Goal: Understand site structure: Understand site structure

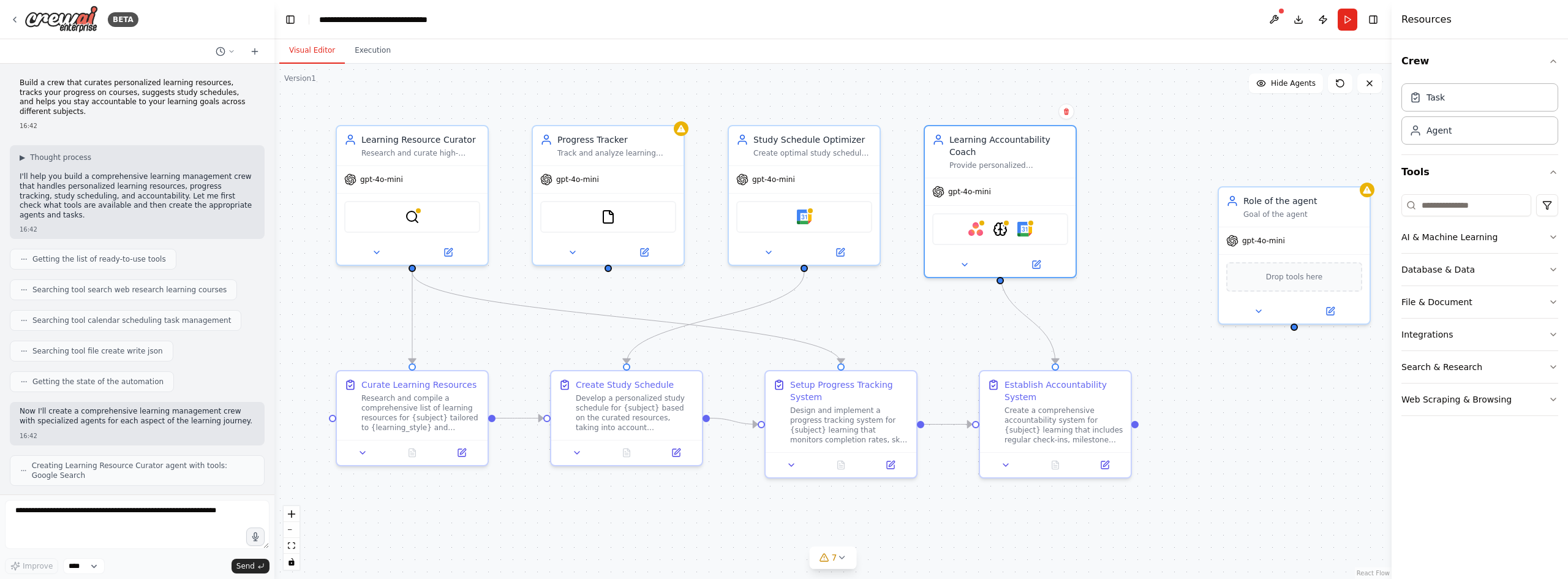
scroll to position [825, 0]
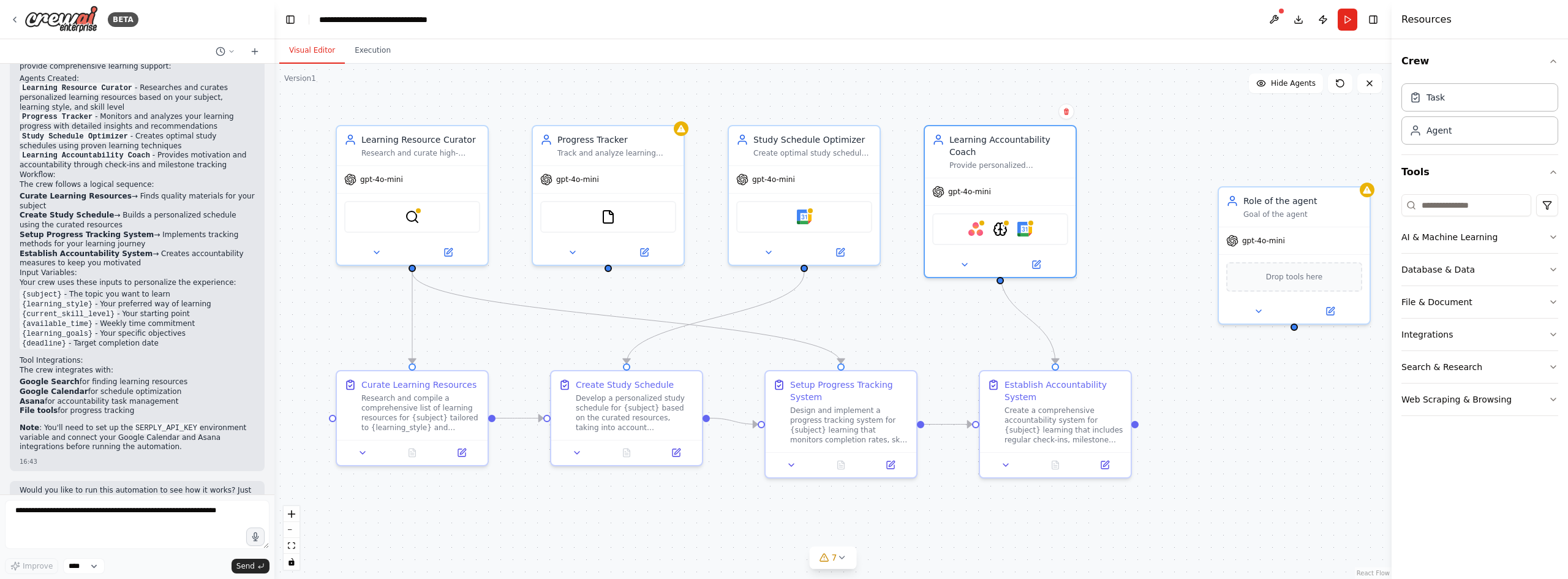
click at [372, 68] on div ".deletable-edge-delete-btn { width: 20px; height: 20px; border: 0px solid #ffff…" at bounding box center [833, 322] width 1117 height 516
click at [370, 51] on button "Execution" at bounding box center [373, 50] width 56 height 25
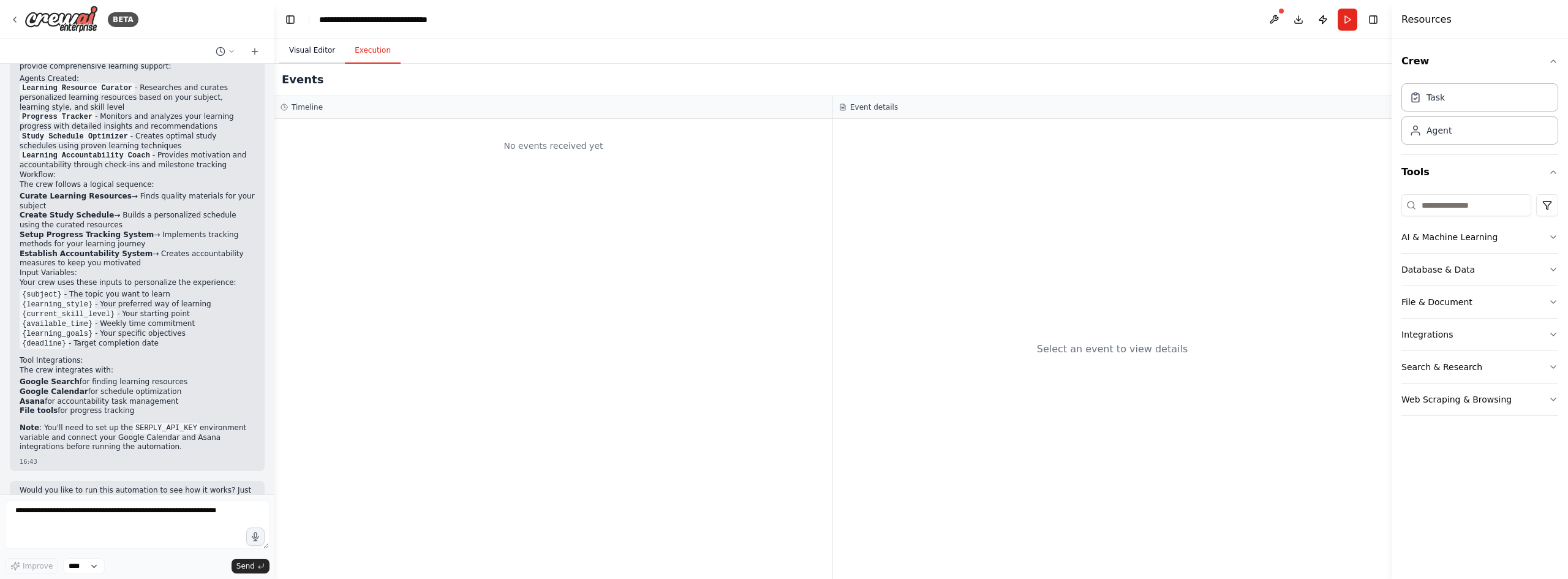
click at [332, 55] on button "Visual Editor" at bounding box center [312, 50] width 66 height 25
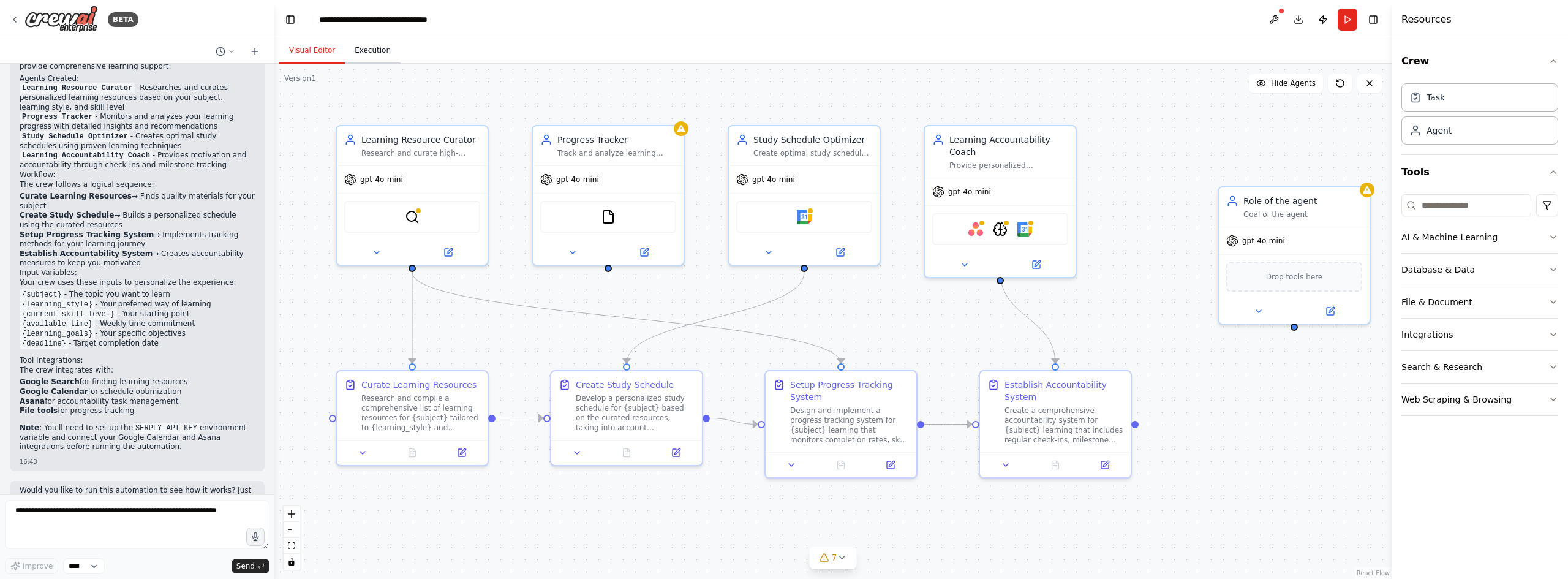
click at [380, 56] on button "Execution" at bounding box center [373, 50] width 56 height 25
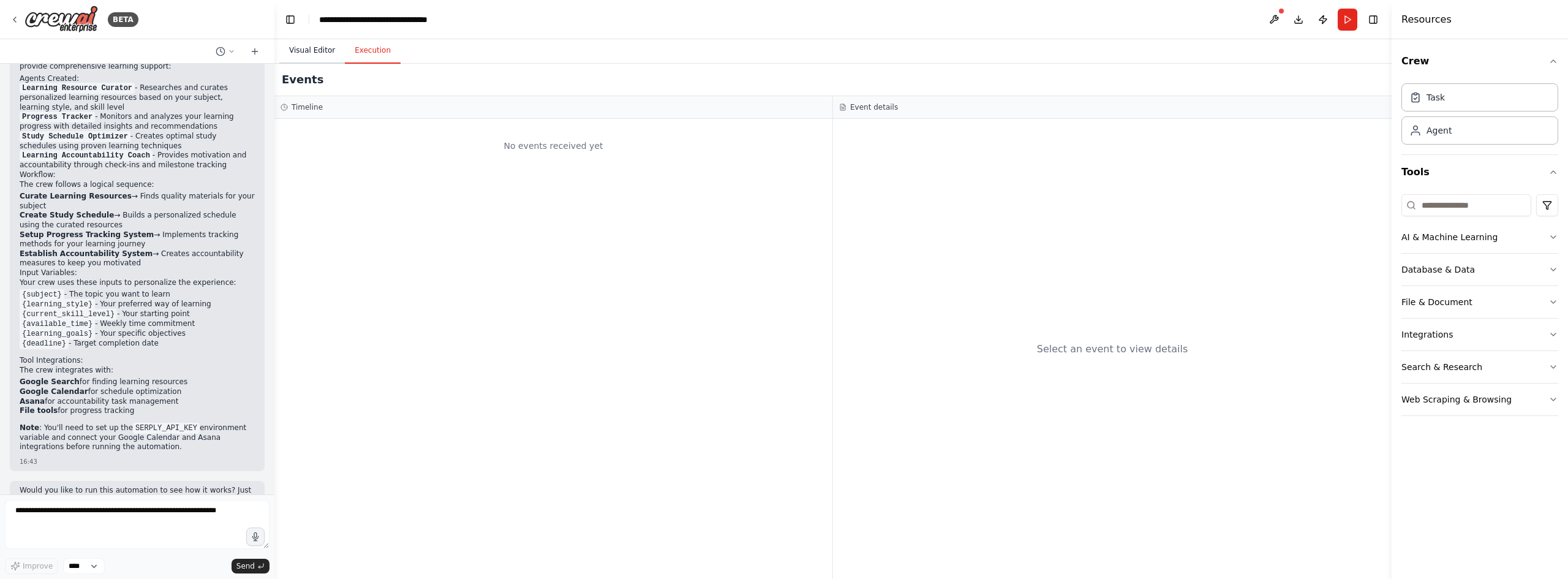
click at [325, 55] on button "Visual Editor" at bounding box center [312, 50] width 66 height 25
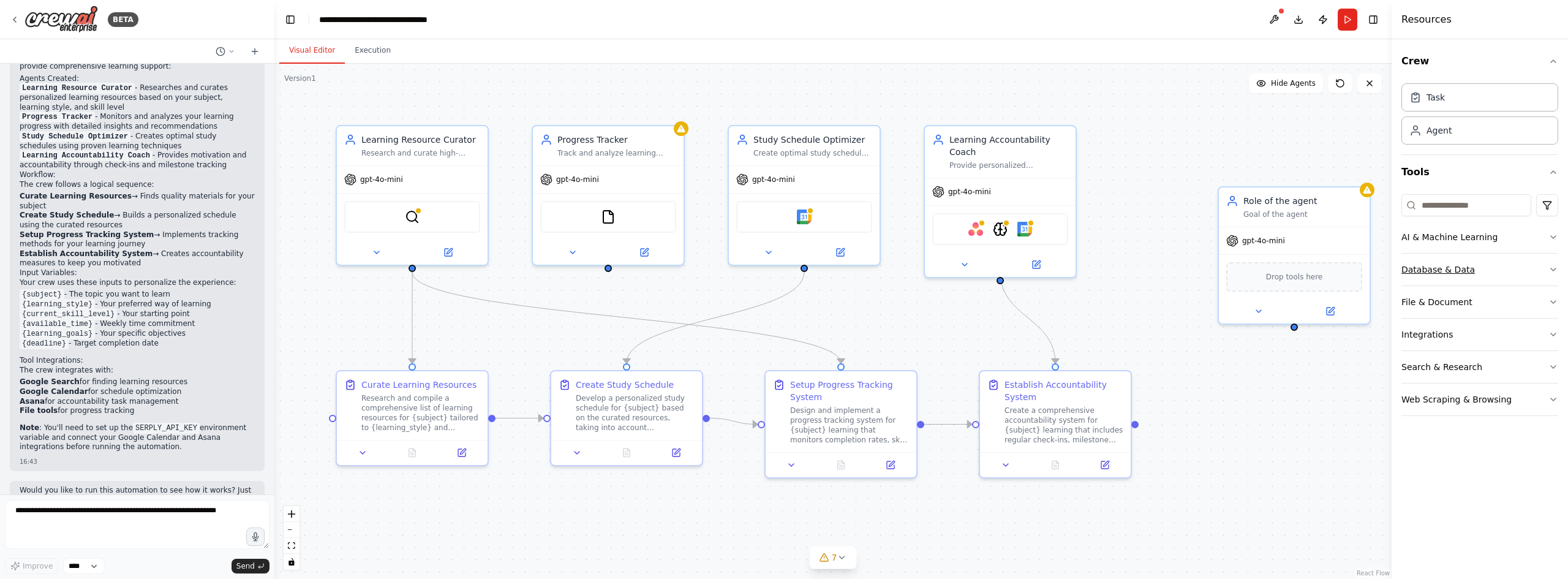
click at [1458, 279] on button "Database & Data" at bounding box center [1480, 269] width 157 height 32
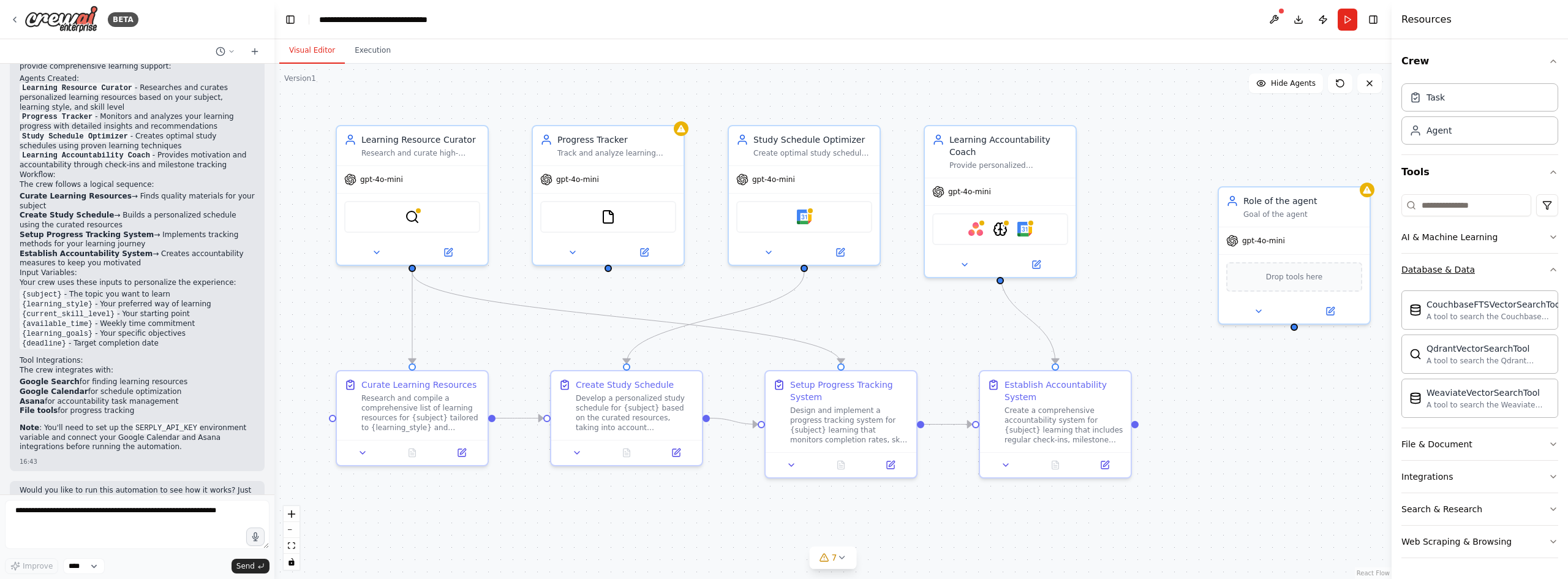
click at [1462, 279] on button "Database & Data" at bounding box center [1480, 269] width 157 height 32
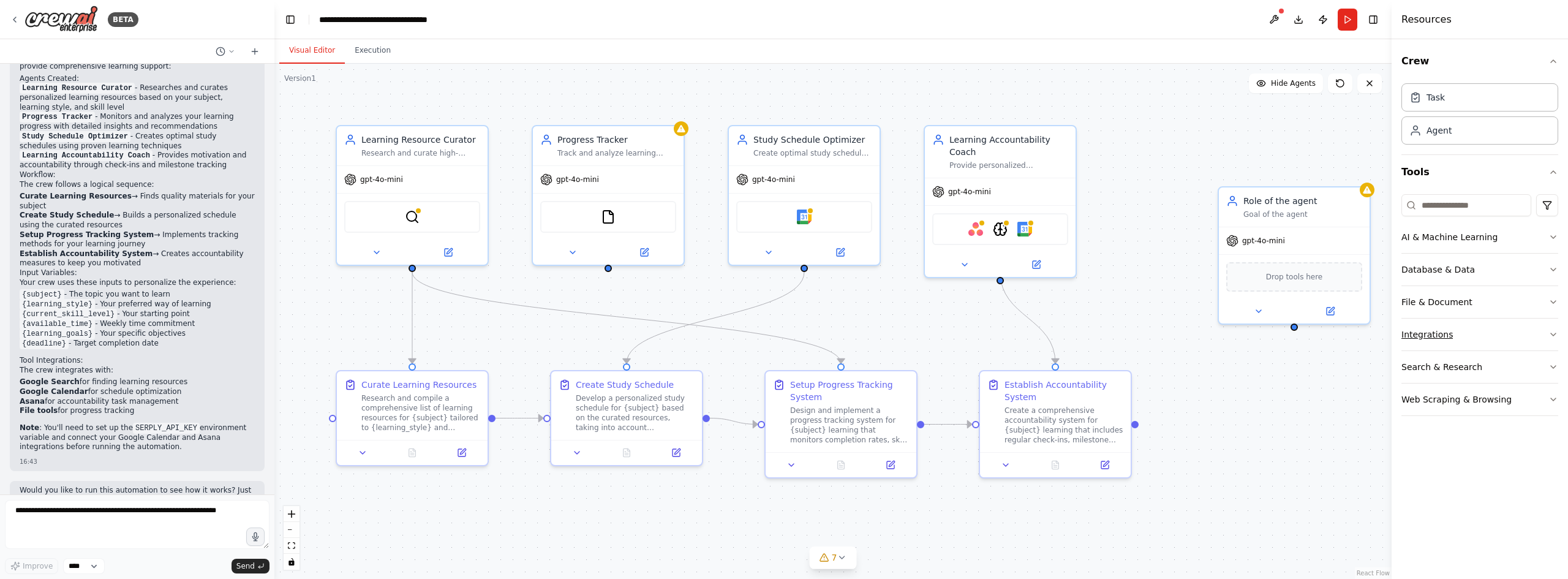
click at [1451, 337] on button "Integrations" at bounding box center [1480, 334] width 157 height 32
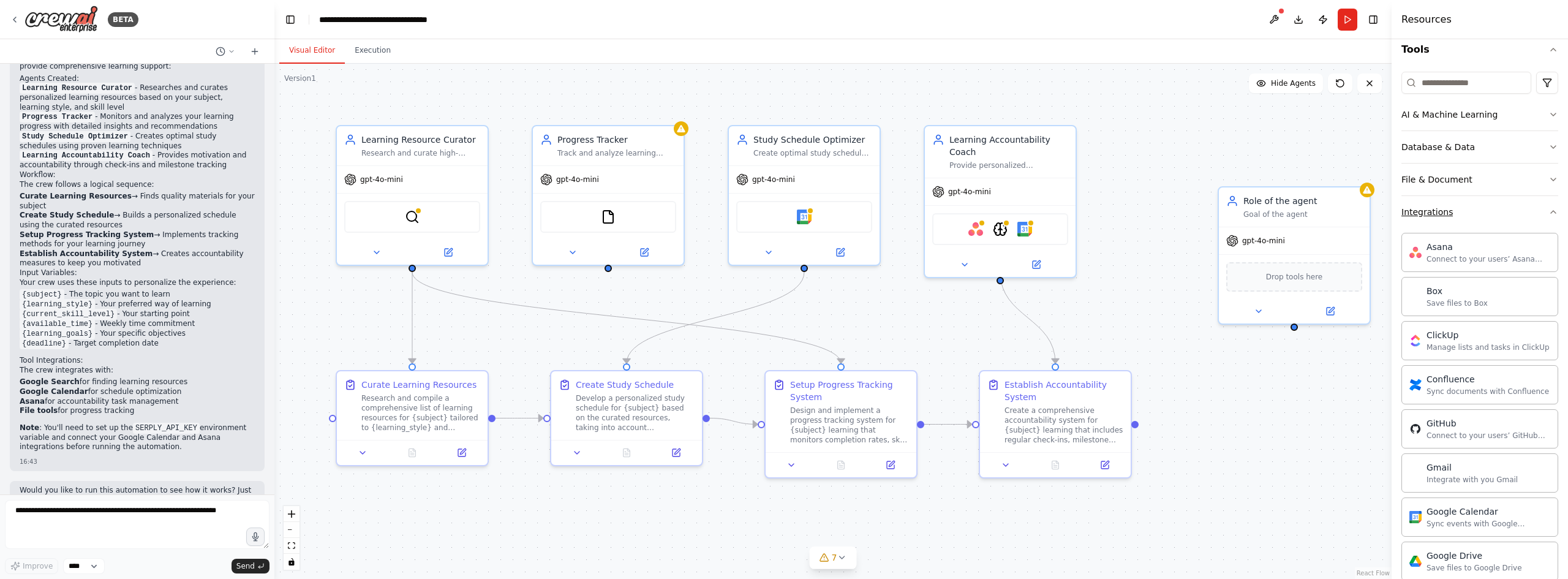
scroll to position [245, 0]
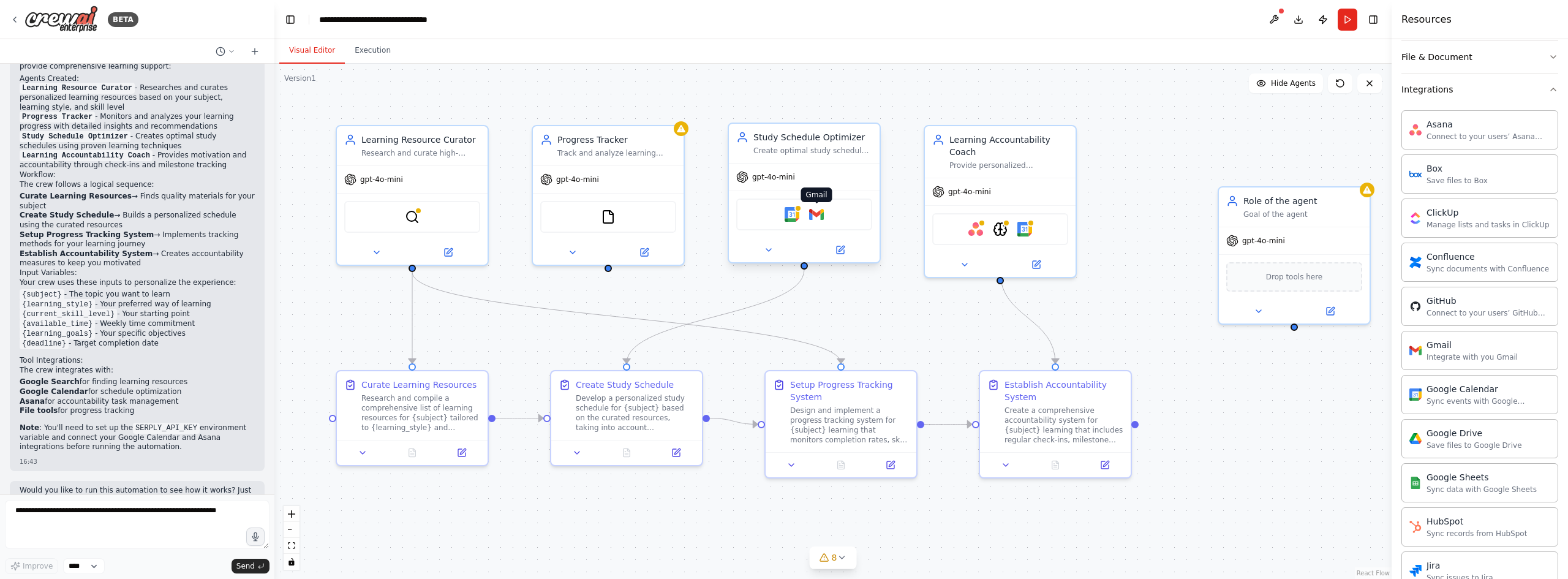
click at [813, 216] on img at bounding box center [816, 214] width 15 height 15
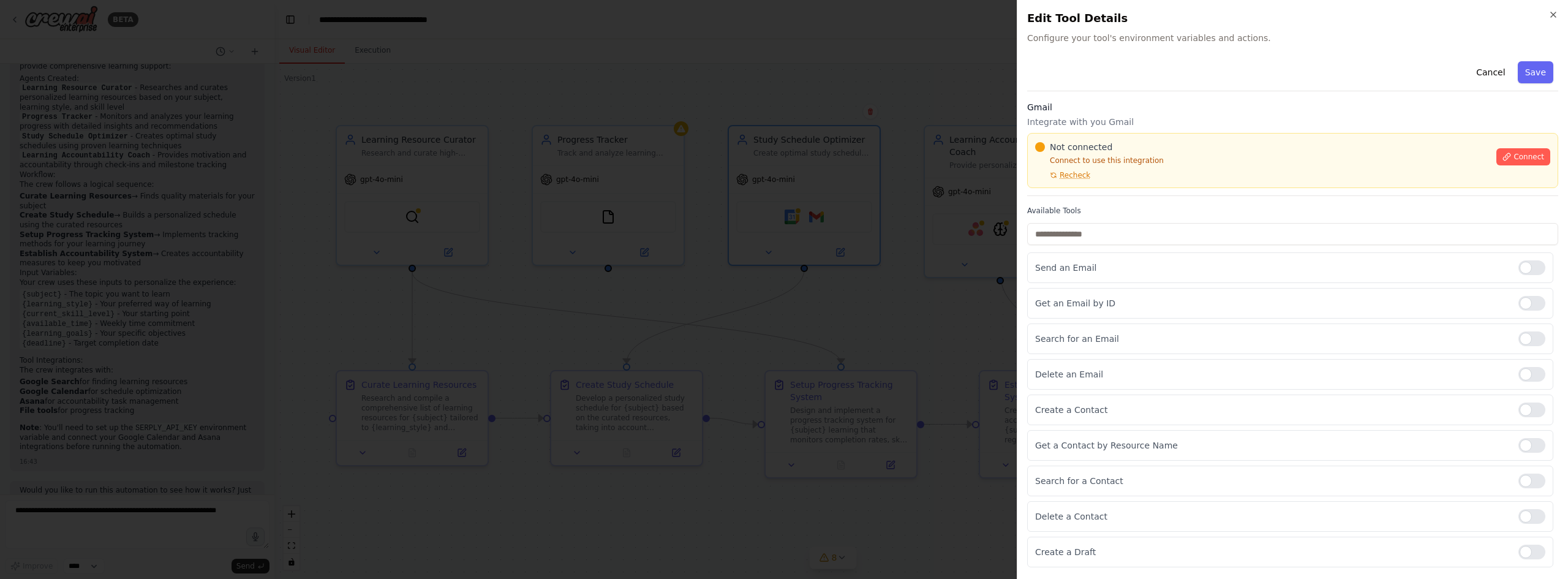
click at [939, 311] on div at bounding box center [784, 290] width 1568 height 579
